Goal: Complete application form

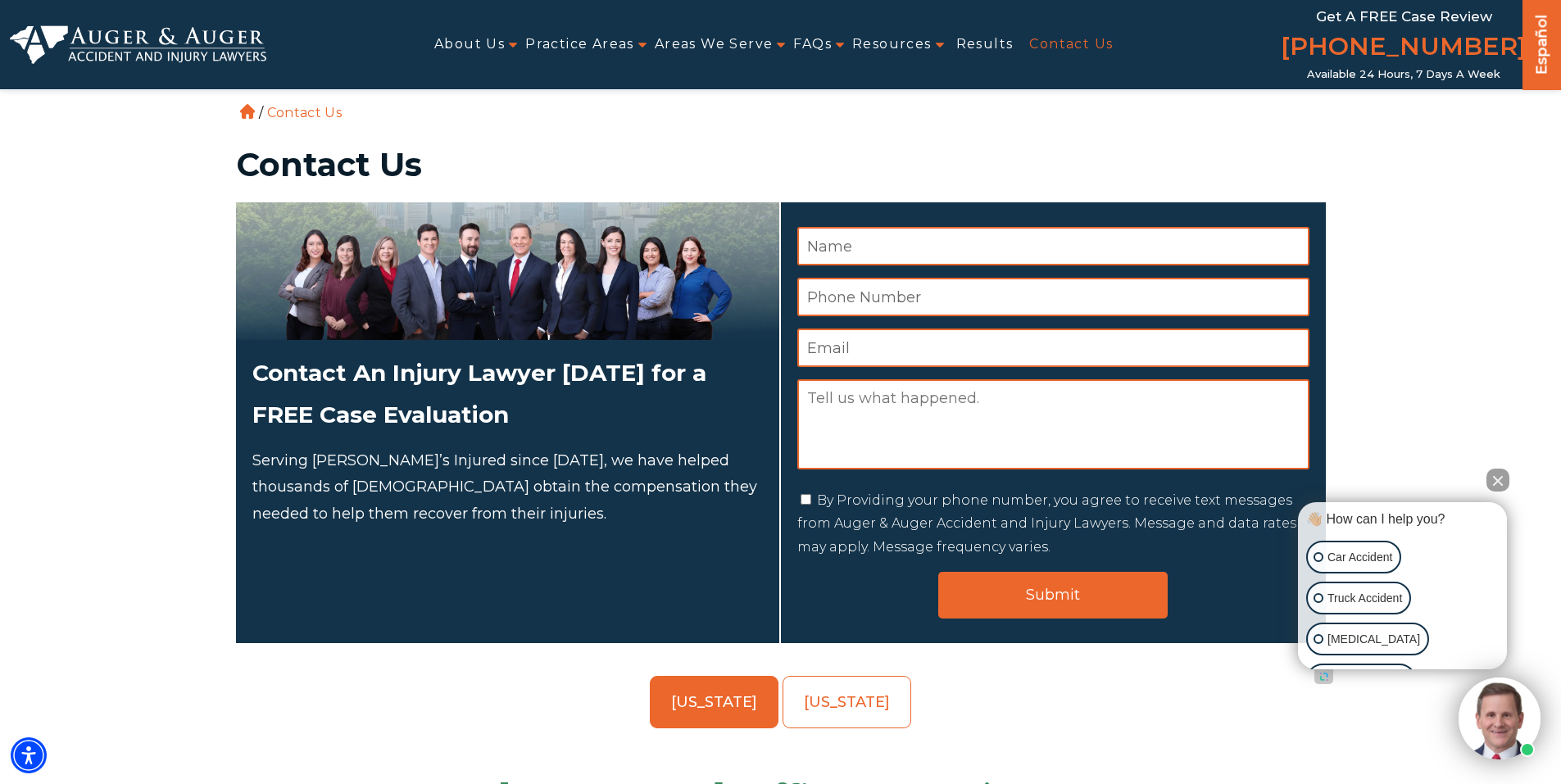
click at [865, 246] on input "Name *" at bounding box center [1053, 246] width 512 height 38
type input "[PERSON_NAME] de la [PERSON_NAME]"
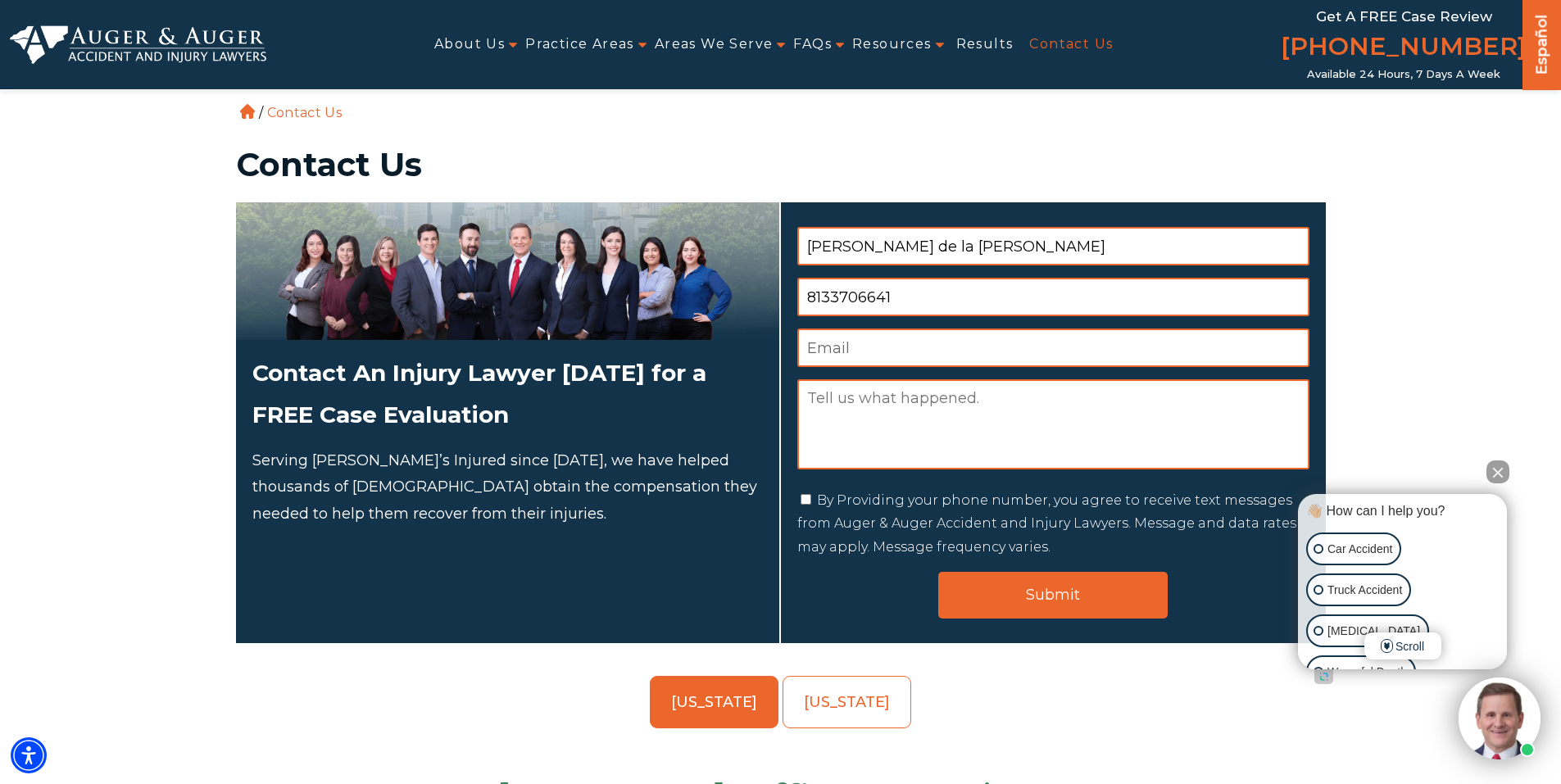
type input "8133706641"
type input "[EMAIL_ADDRESS][DOMAIN_NAME]"
type textarea "g"
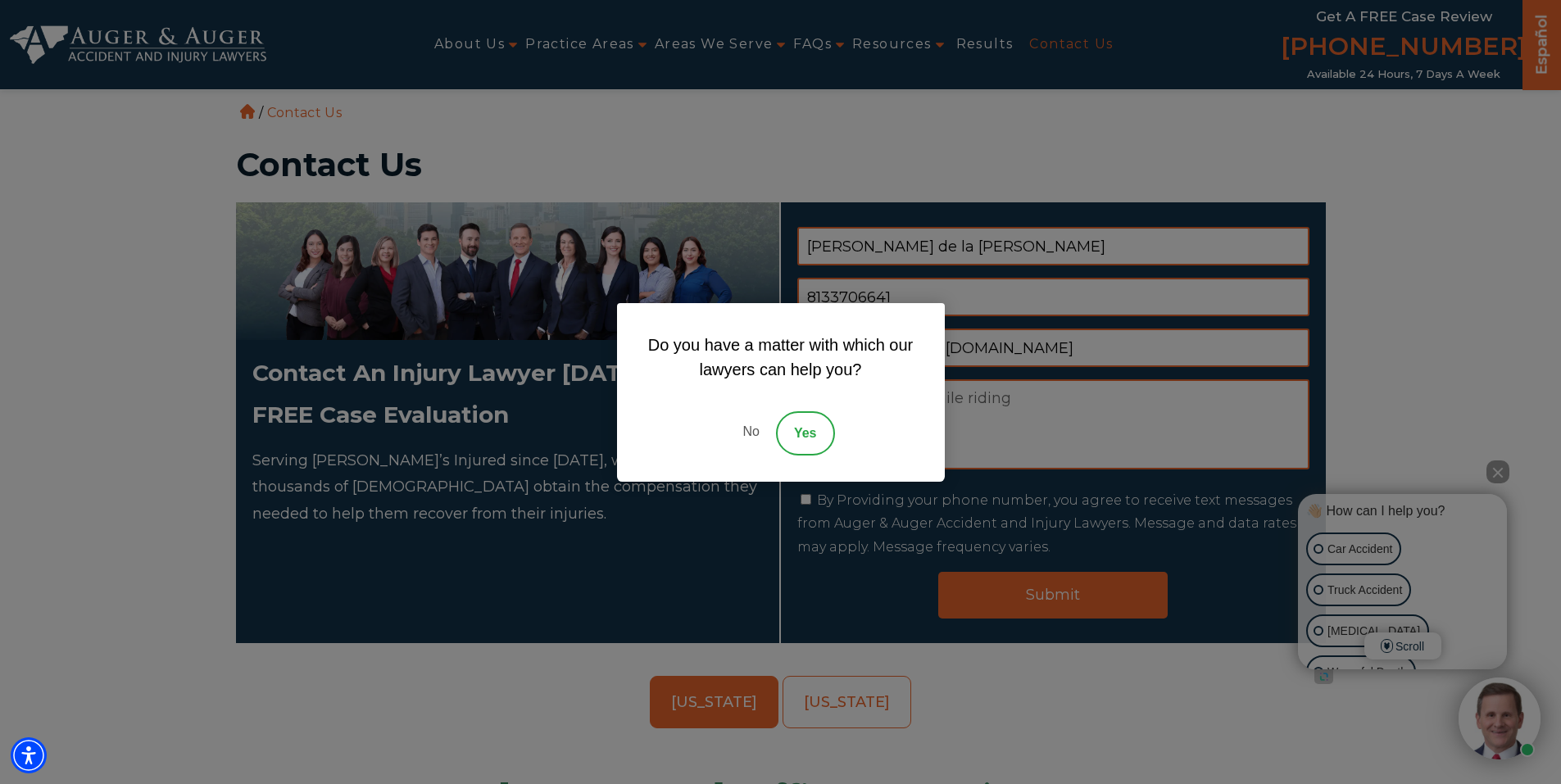
click at [747, 434] on link "No" at bounding box center [750, 432] width 49 height 44
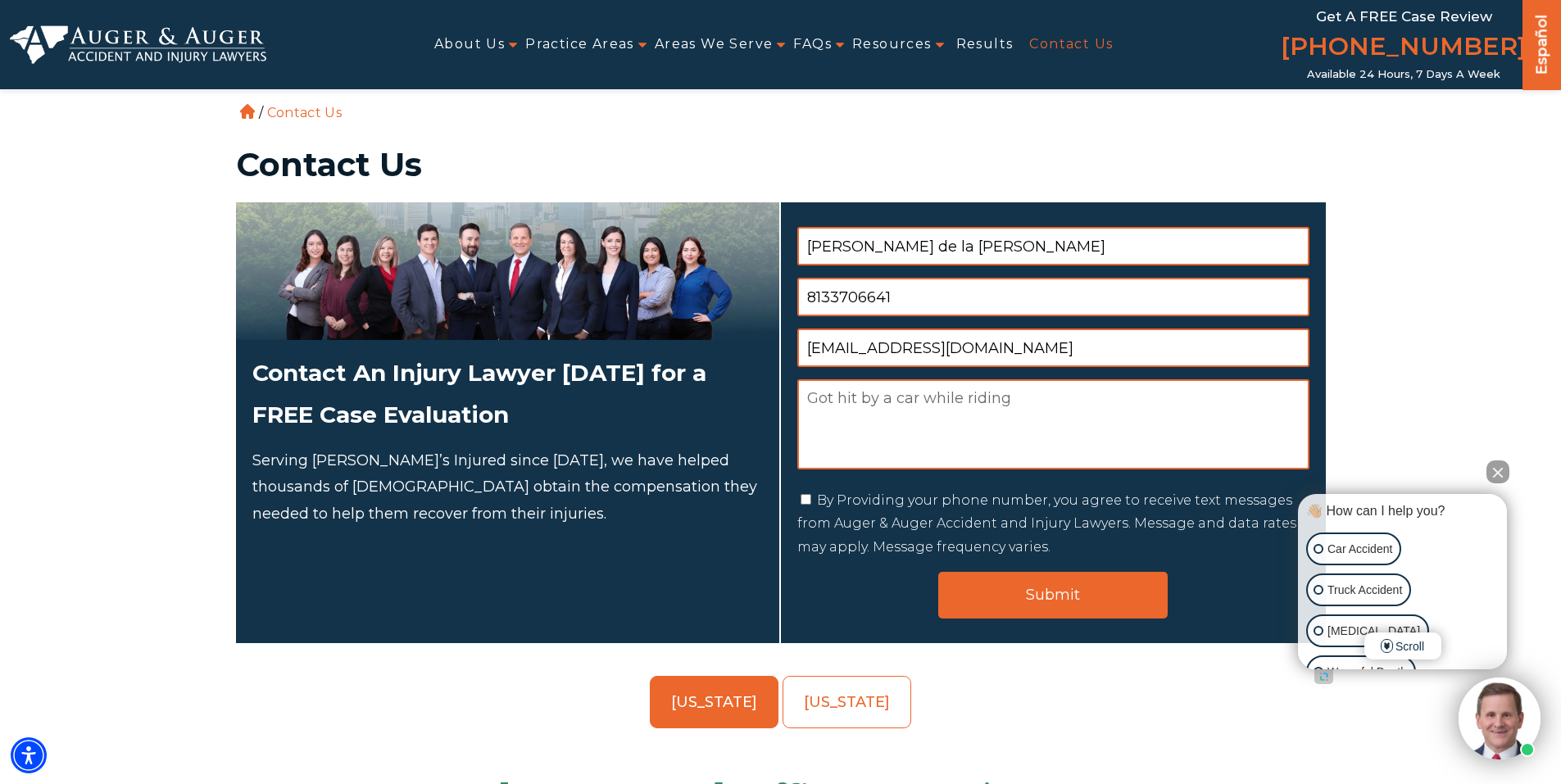
click at [1088, 405] on textarea "Got hit by a car while riding" at bounding box center [1053, 424] width 512 height 90
type textarea "Got hit by a car while riding a road bike. Driver who hit me left the scene and…"
click at [798, 501] on div "By Providing your phone number, you agree to receive text messages from Auger &…" at bounding box center [1053, 523] width 512 height 70
click at [806, 501] on input "By Providing your phone number, you agree to receive text messages from Auger &…" at bounding box center [805, 499] width 10 height 10
checkbox input "true"
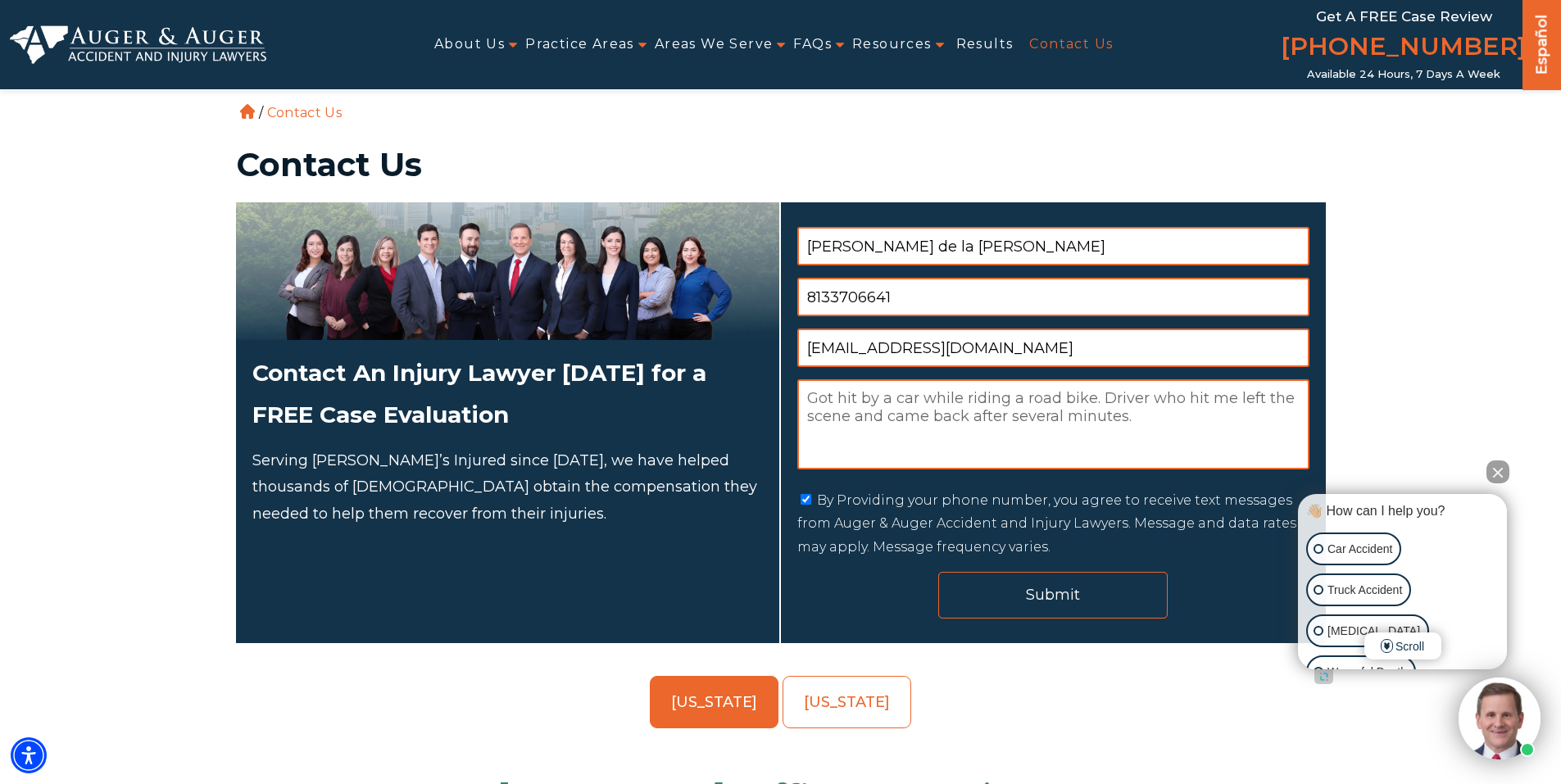
click at [970, 606] on input "Submit" at bounding box center [1052, 595] width 230 height 47
click at [1066, 584] on input "Submit" at bounding box center [1052, 595] width 230 height 47
